Goal: Use online tool/utility: Utilize a website feature to perform a specific function

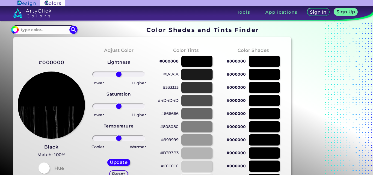
click at [206, 77] on div at bounding box center [196, 74] width 31 height 11
type input "#1a1a1a"
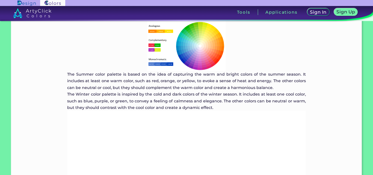
scroll to position [955, 0]
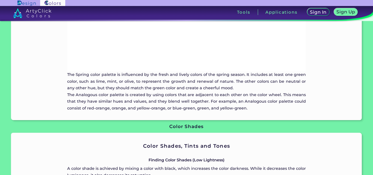
drag, startPoint x: 170, startPoint y: 116, endPoint x: 170, endPoint y: 124, distance: 7.6
click at [170, 124] on div "Guide ArtyClick "Color Shades and Tints Finder" Getting Started with a Color To…" at bounding box center [186, 31] width 373 height 898
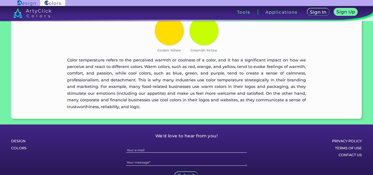
scroll to position [1346, 0]
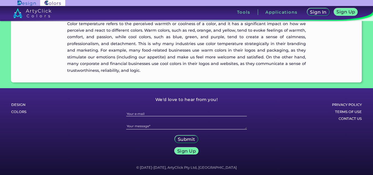
click at [185, 138] on h5 "Submit" at bounding box center [187, 139] width 16 height 4
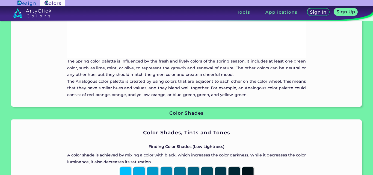
scroll to position [909, 0]
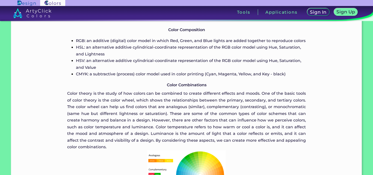
scroll to position [636, 0]
